Goal: Navigation & Orientation: Find specific page/section

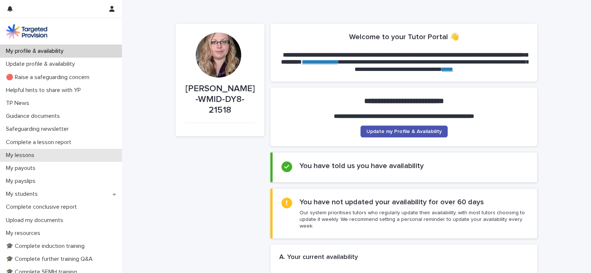
click at [55, 151] on div "My lessons" at bounding box center [61, 155] width 122 height 13
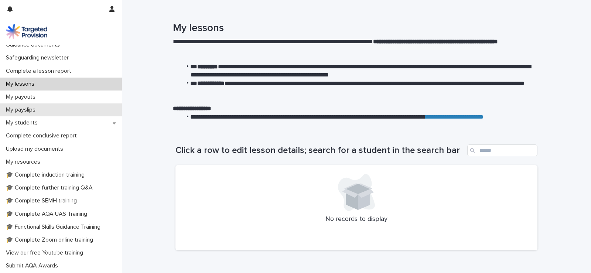
scroll to position [74, 0]
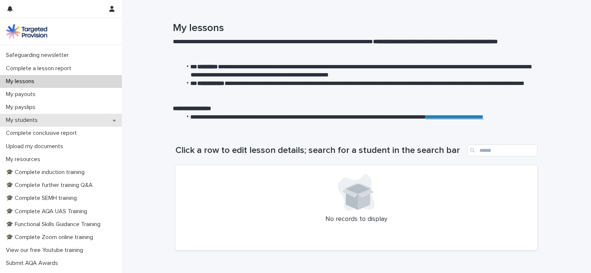
click at [34, 118] on p "My students" at bounding box center [23, 120] width 41 height 7
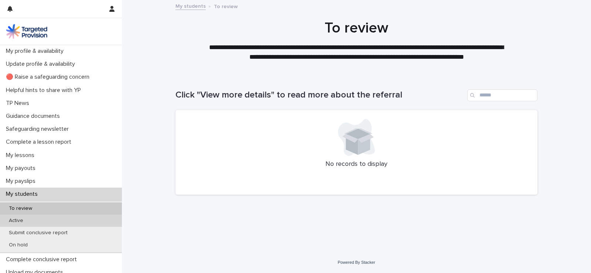
click at [28, 225] on div "Active" at bounding box center [61, 221] width 122 height 12
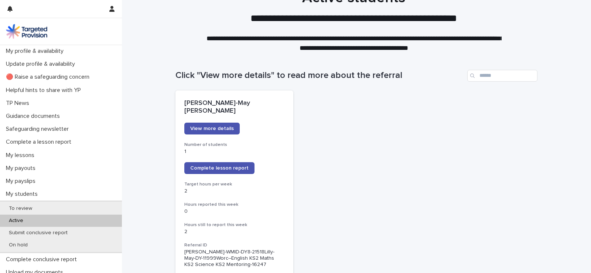
scroll to position [37, 0]
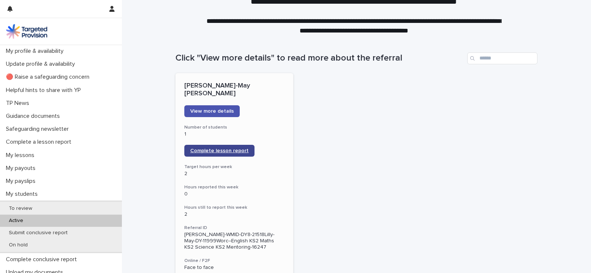
click at [211, 148] on link "Complete lesson report" at bounding box center [219, 151] width 70 height 12
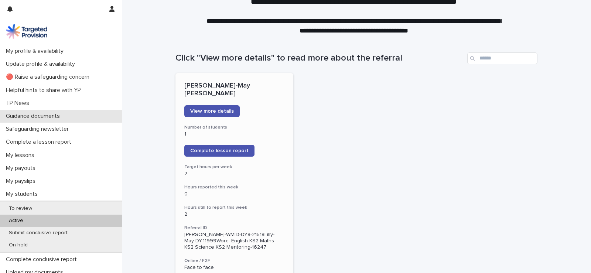
click at [64, 118] on p "Guidance documents" at bounding box center [34, 116] width 63 height 7
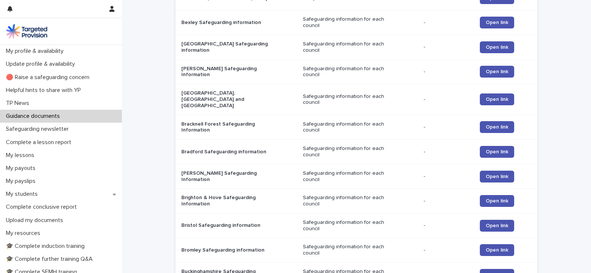
scroll to position [407, 0]
